Goal: Information Seeking & Learning: Find specific fact

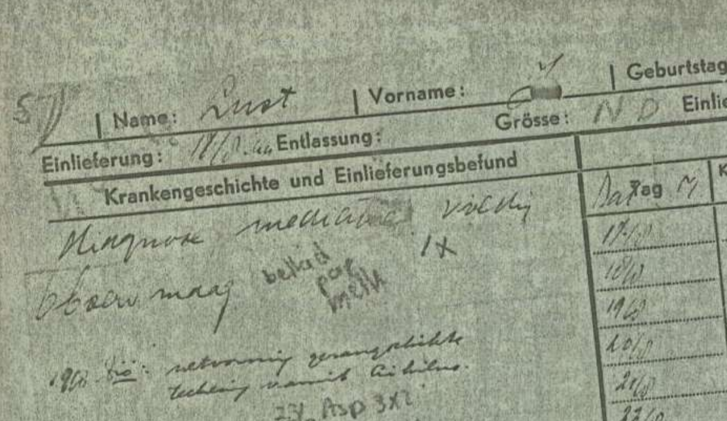
scroll to position [937, 0]
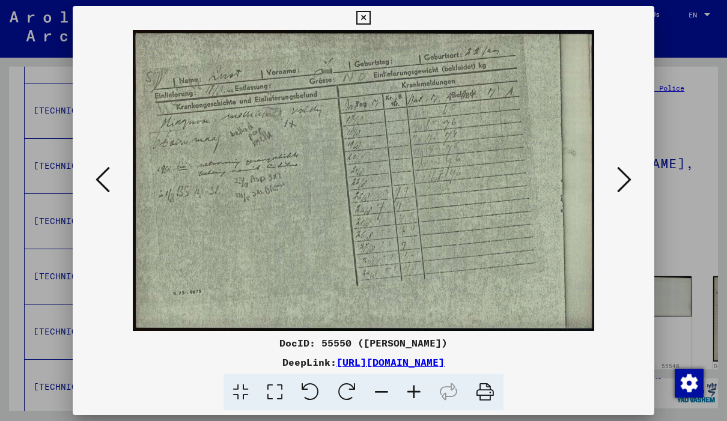
click at [625, 177] on icon at bounding box center [624, 179] width 14 height 29
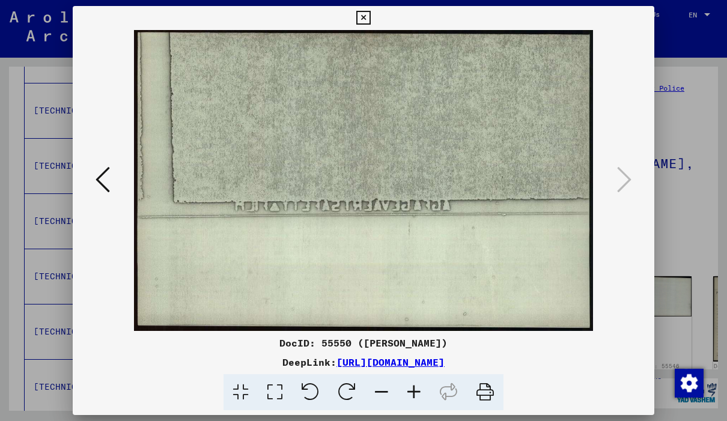
click at [374, 28] on button at bounding box center [363, 18] width 21 height 24
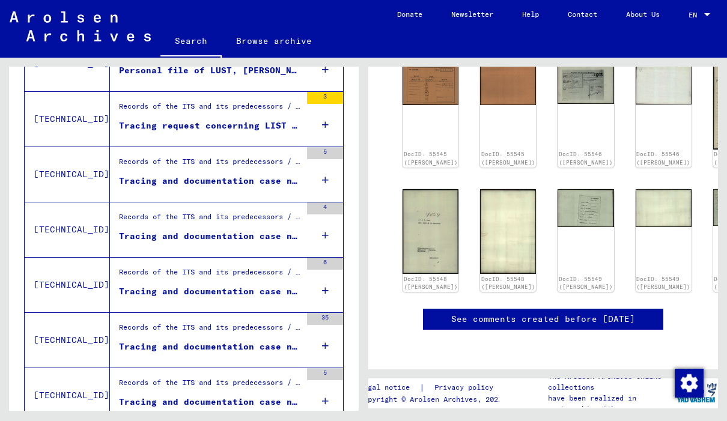
scroll to position [1206, 0]
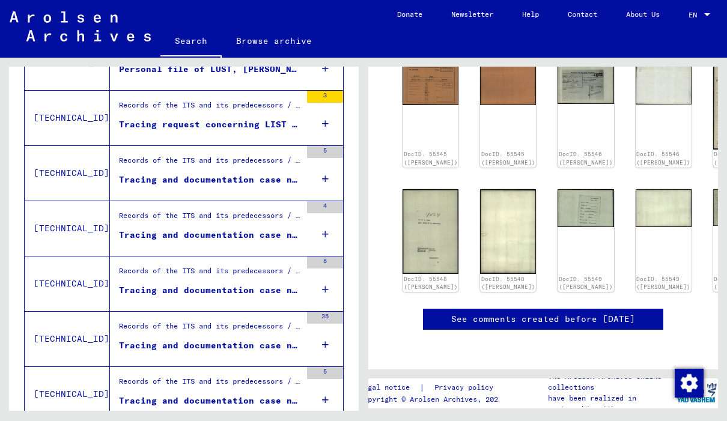
click at [144, 155] on div "Records of the ITS and its predecessors / Inquiry processing / ITS case files a…" at bounding box center [210, 163] width 182 height 17
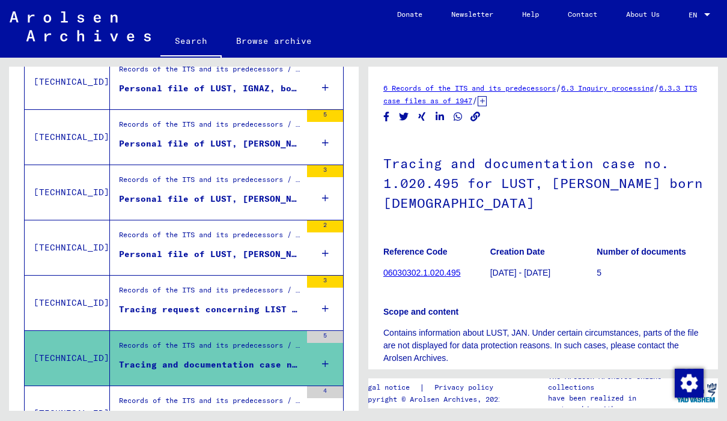
scroll to position [1023, 0]
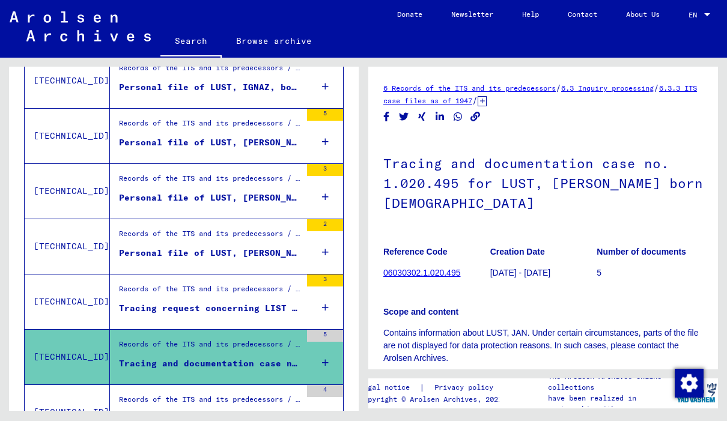
click at [190, 275] on div "Records of the ITS and its predecessors / Inquiry processing / ITS case files a…" at bounding box center [205, 302] width 191 height 55
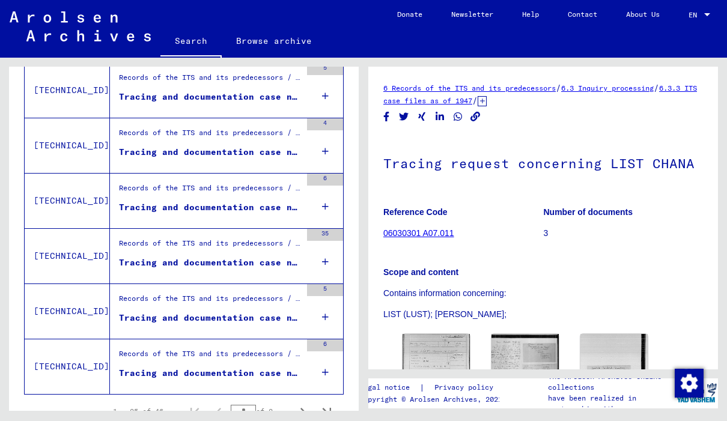
scroll to position [1289, 0]
click at [147, 368] on div "Tracing and documentation case no. 186.180 for LUST, [PERSON_NAME] born [DEMOGR…" at bounding box center [210, 374] width 182 height 13
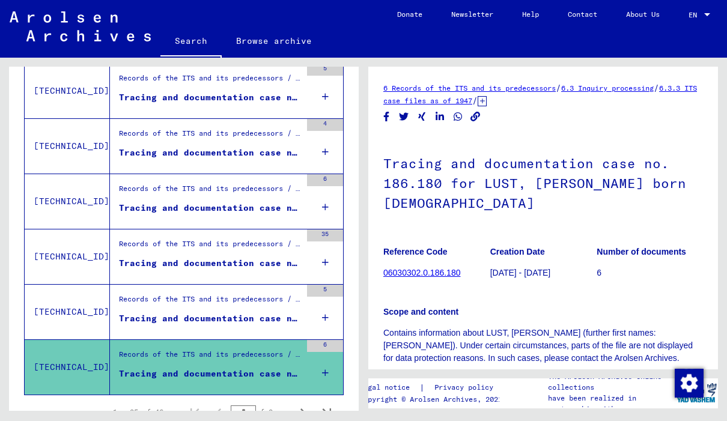
click at [302, 405] on icon "Next page" at bounding box center [303, 413] width 17 height 17
type input "*"
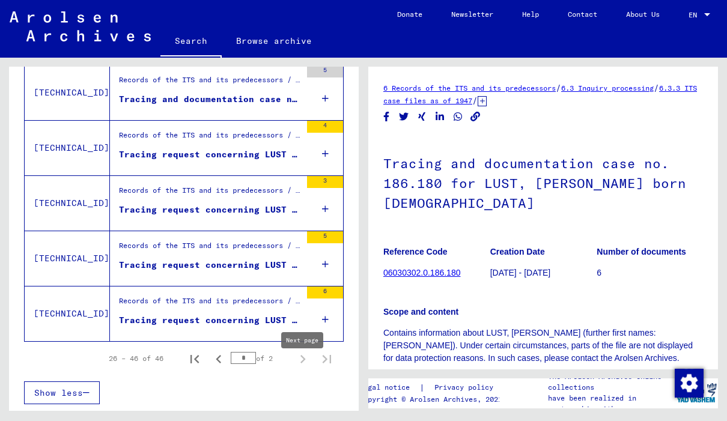
scroll to position [1068, 0]
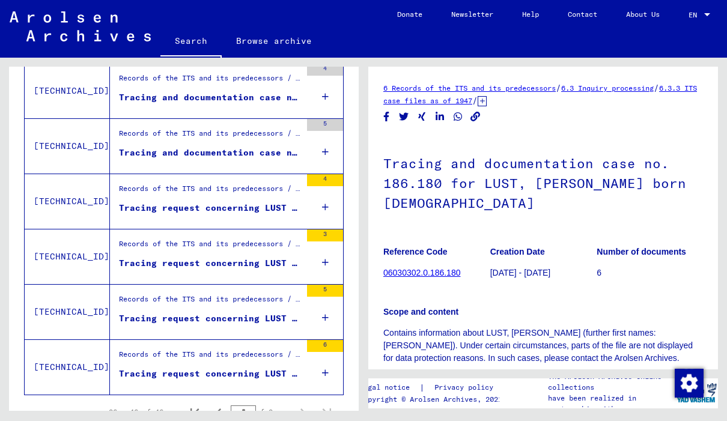
click at [156, 349] on div "Records of the ITS and its predecessors / Inquiry processing / ITS case files a…" at bounding box center [210, 357] width 182 height 17
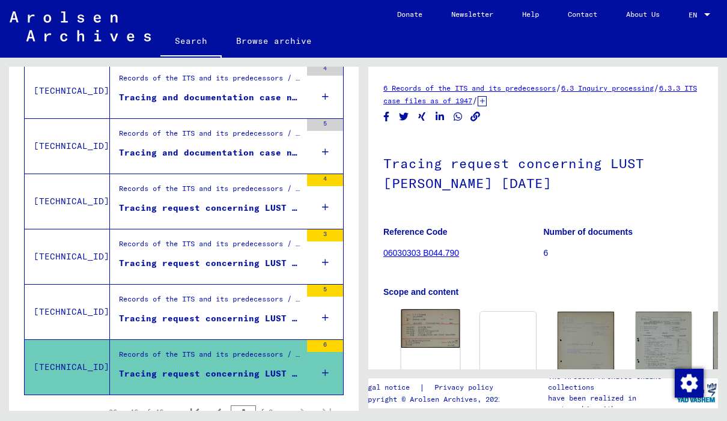
click at [422, 394] on link "DocID: 82696381 ([PERSON_NAME])" at bounding box center [430, 402] width 57 height 16
